Goal: Check status: Check status

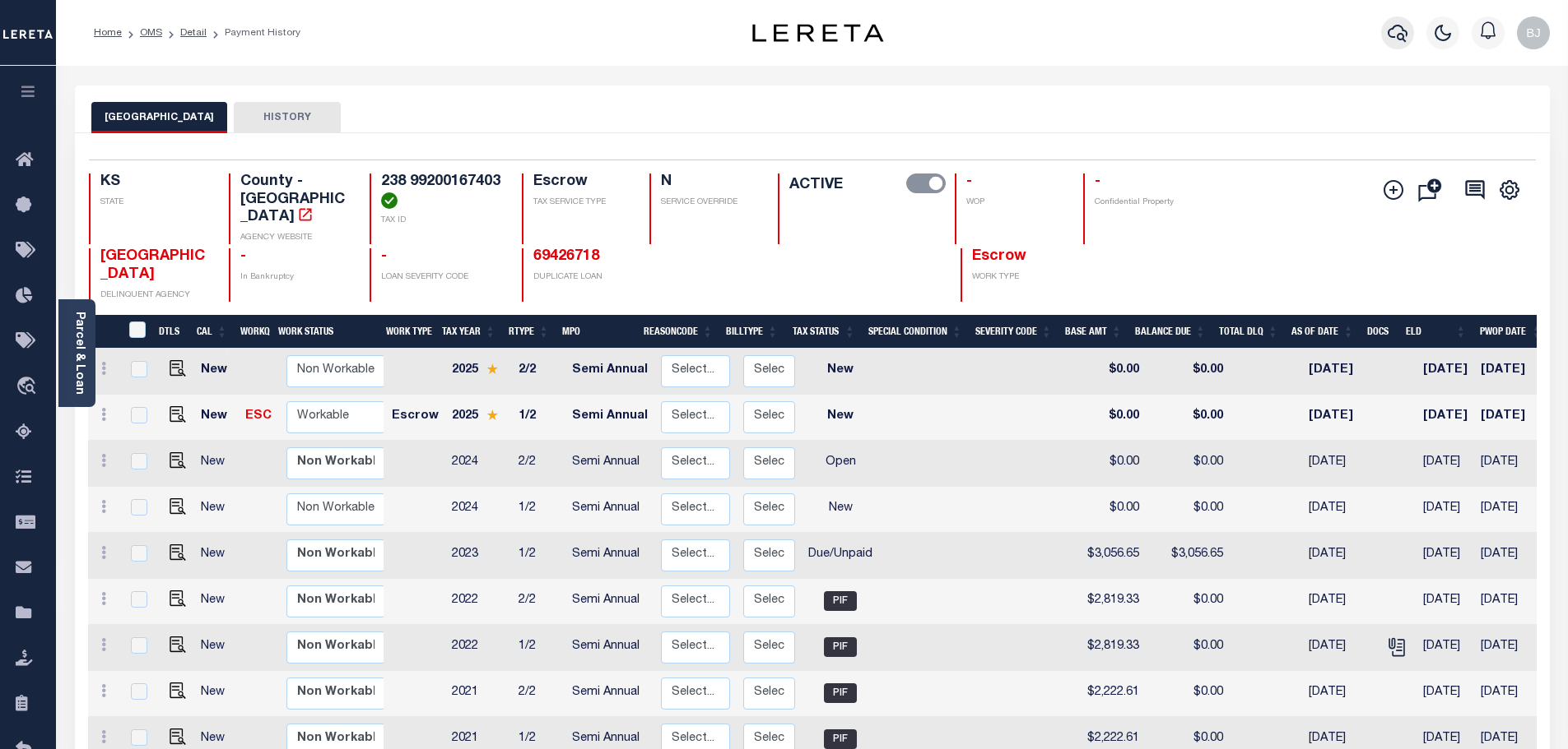
click at [1382, 32] on button "button" at bounding box center [1397, 33] width 33 height 33
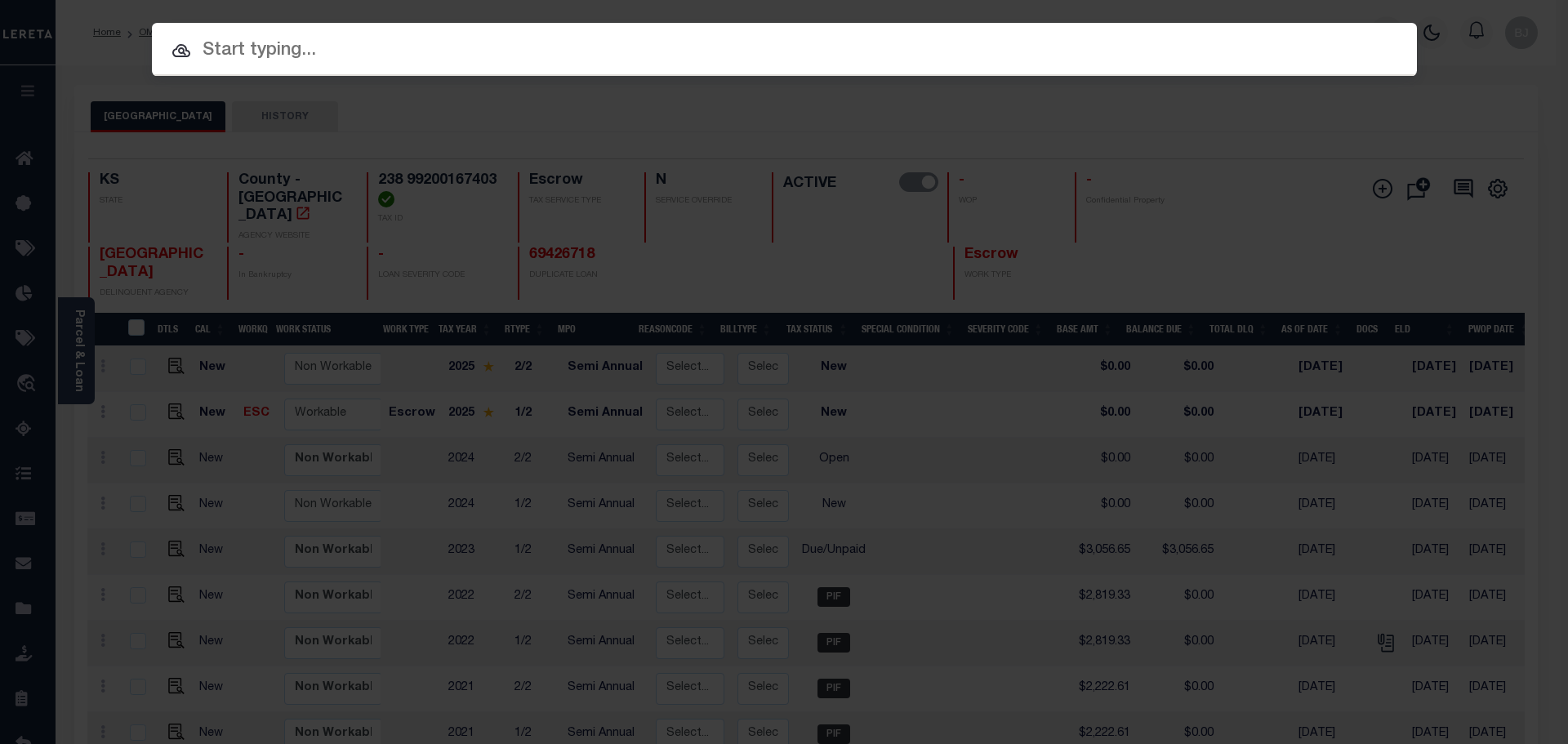
paste input "15325"
type input "15325"
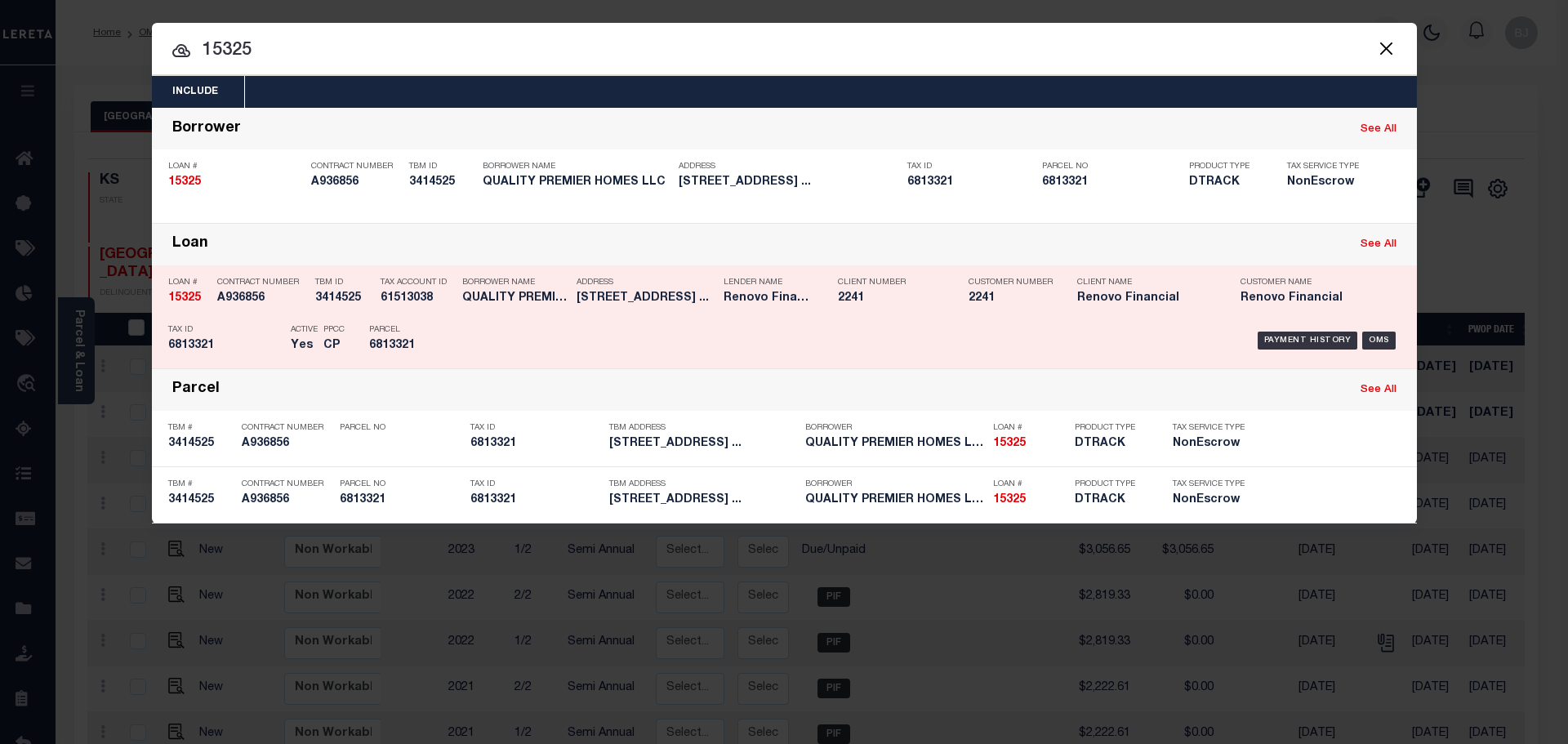
click at [615, 322] on div "Payment History OMS" at bounding box center [934, 340] width 933 height 47
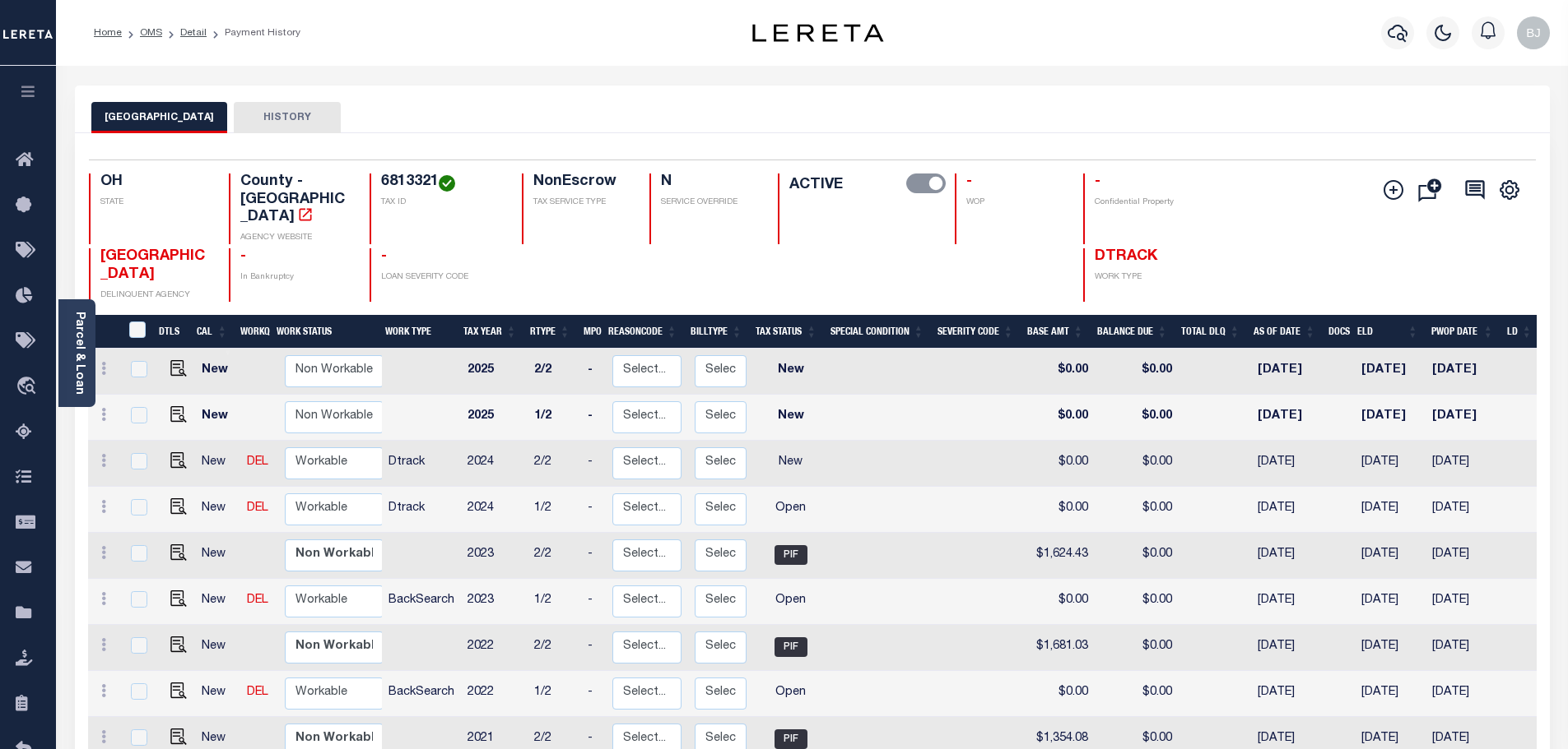
click at [408, 190] on h4 "6813321" at bounding box center [442, 182] width 121 height 18
copy h4 "6813321"
click at [24, 708] on icon at bounding box center [29, 704] width 26 height 21
